Goal: Task Accomplishment & Management: Complete application form

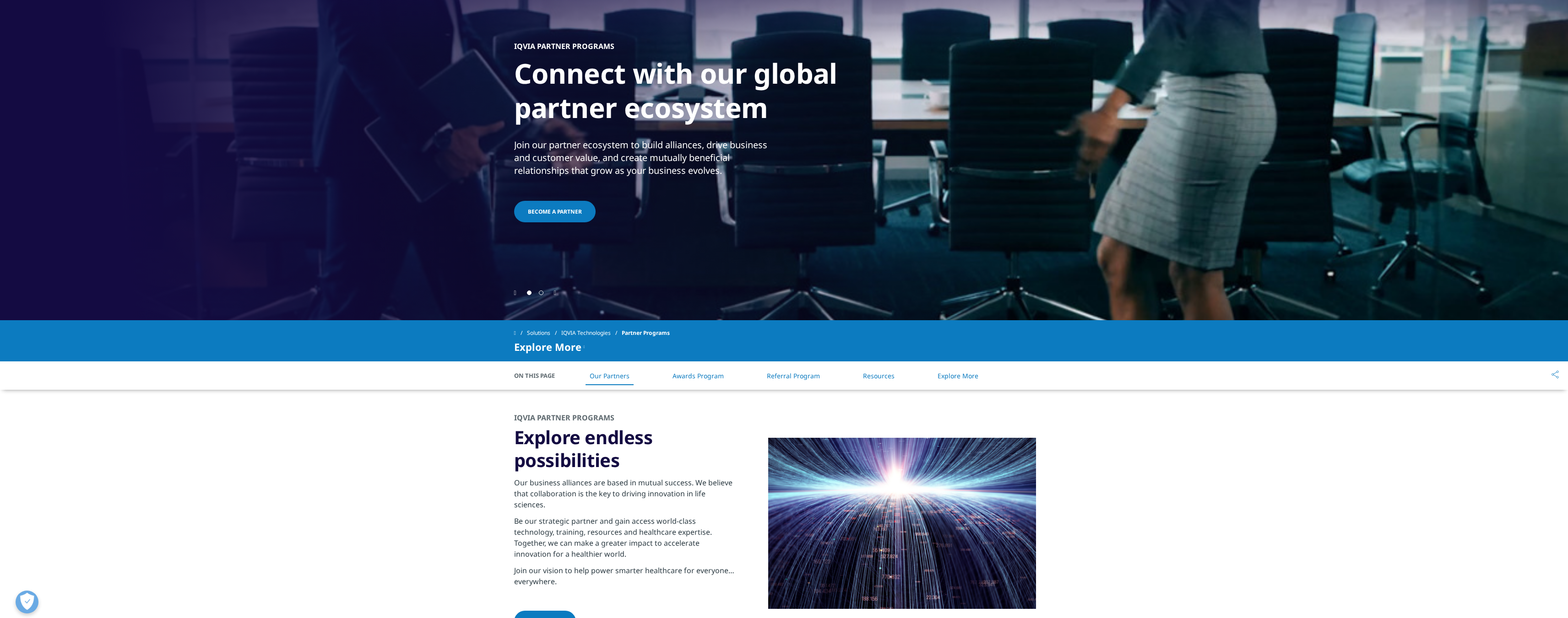
click at [537, 213] on span "Become a partner" at bounding box center [555, 211] width 54 height 8
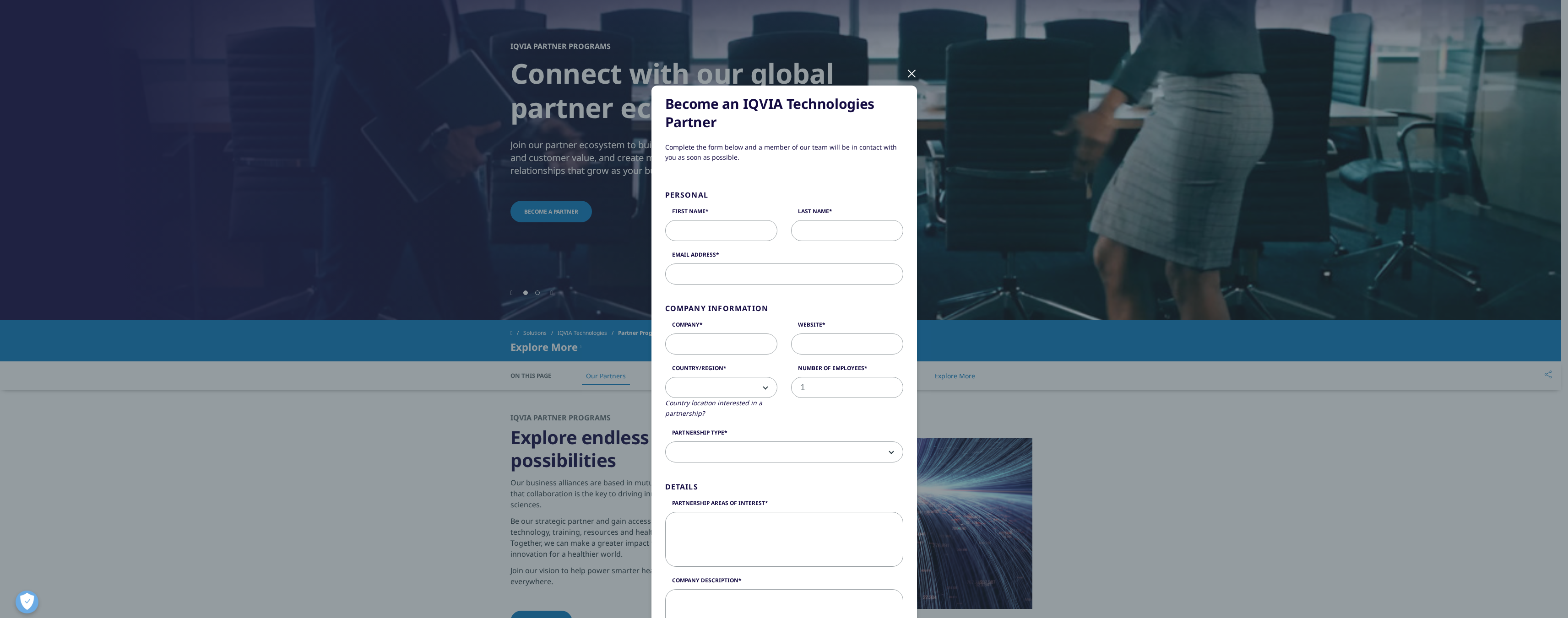
click at [887, 385] on input "1" at bounding box center [847, 387] width 112 height 21
click at [887, 385] on input "2" at bounding box center [847, 387] width 112 height 21
click at [886, 395] on input "2" at bounding box center [847, 387] width 112 height 21
click at [885, 389] on input "1" at bounding box center [847, 387] width 112 height 21
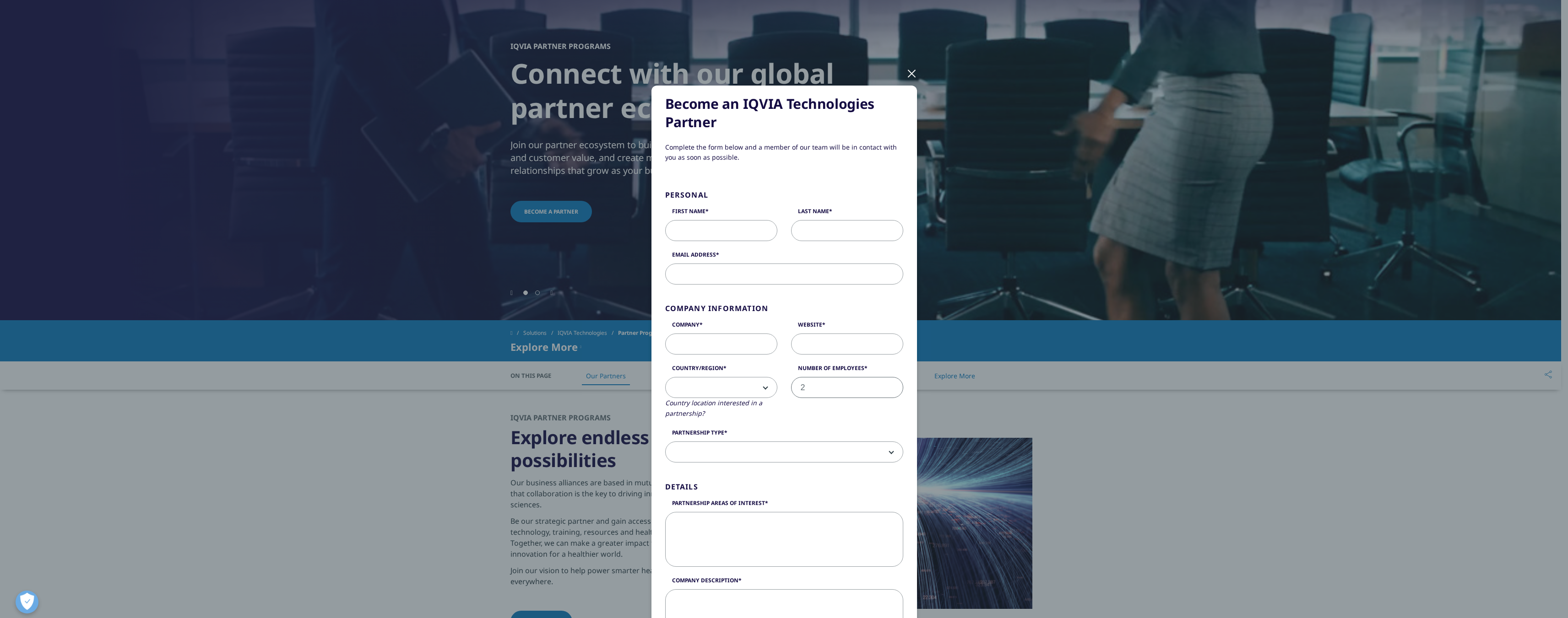
type input "2"
click at [885, 383] on input "2" at bounding box center [847, 387] width 112 height 21
click at [867, 416] on div "Number of Employees 2" at bounding box center [847, 392] width 126 height 55
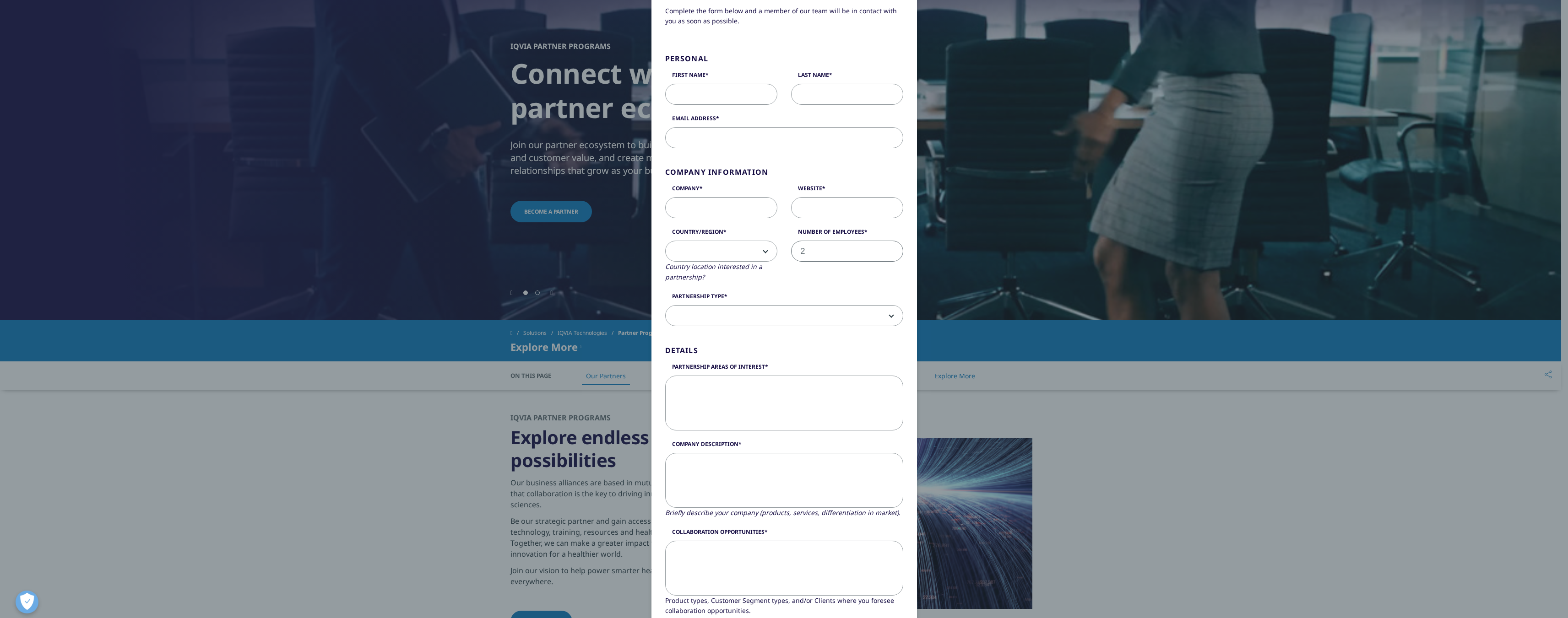
scroll to position [46, 0]
